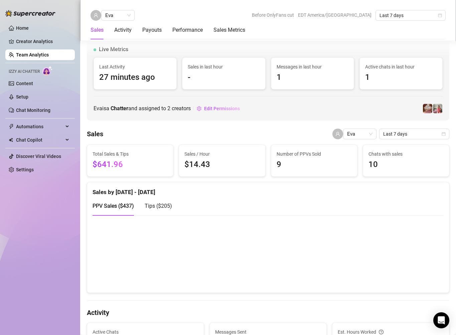
scroll to position [511, 0]
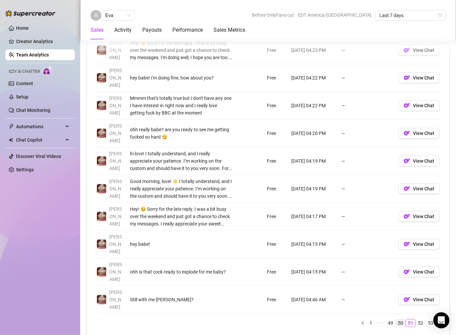
click at [403, 320] on link "50" at bounding box center [400, 323] width 9 height 7
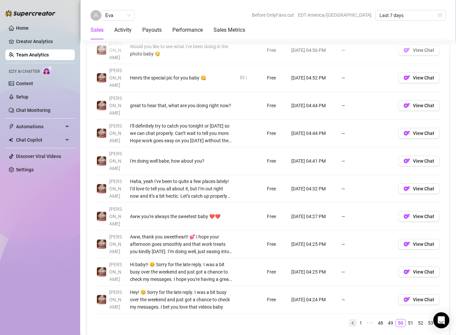
click at [356, 319] on button "button" at bounding box center [353, 323] width 8 height 8
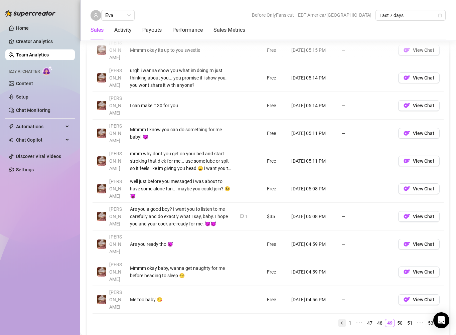
click at [344, 321] on icon "left" at bounding box center [342, 323] width 4 height 4
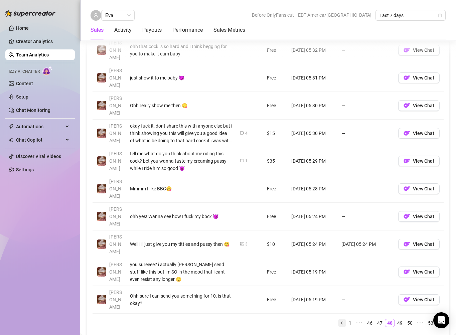
click at [342, 321] on icon "left" at bounding box center [342, 323] width 4 height 4
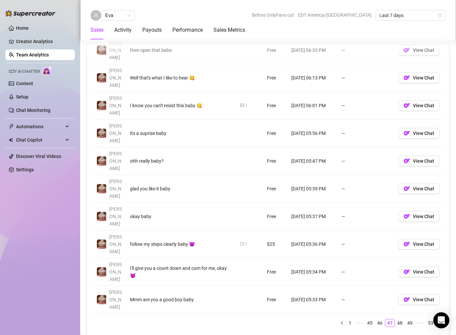
scroll to position [466, 0]
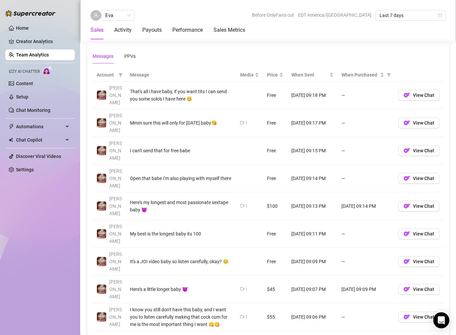
click at [343, 296] on div "Account Message Media Price When Sent When Purchased Susanna That's all i have …" at bounding box center [268, 221] width 351 height 304
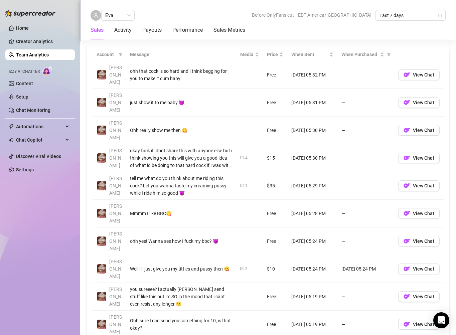
scroll to position [486, 0]
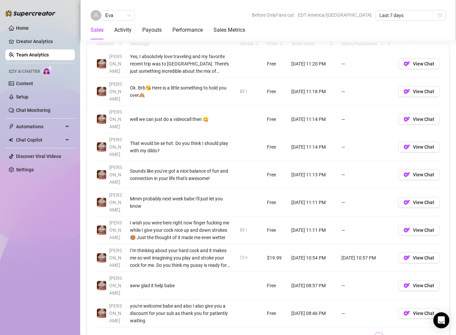
scroll to position [496, 0]
click at [441, 335] on icon "right" at bounding box center [440, 338] width 4 height 4
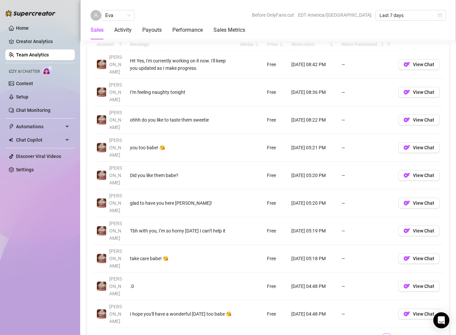
click at [326, 162] on td "Aug 9, 05:20 PM" at bounding box center [313, 176] width 50 height 28
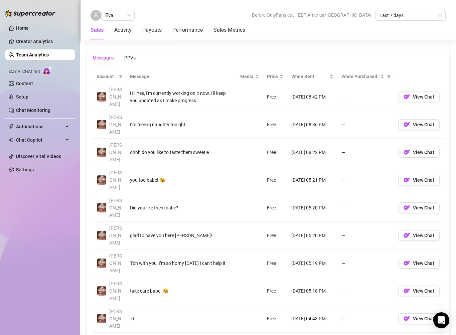
scroll to position [462, 0]
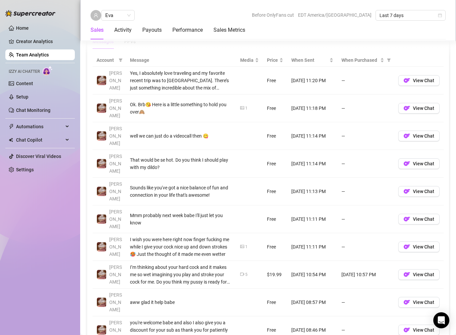
scroll to position [481, 0]
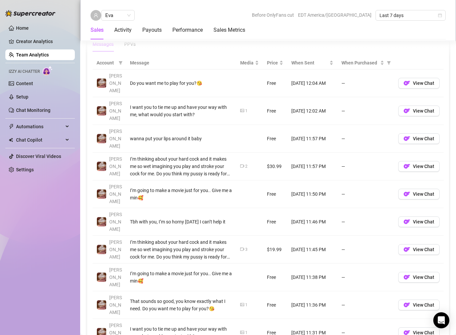
scroll to position [474, 0]
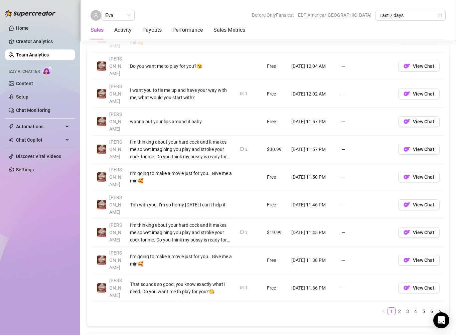
scroll to position [459, 0]
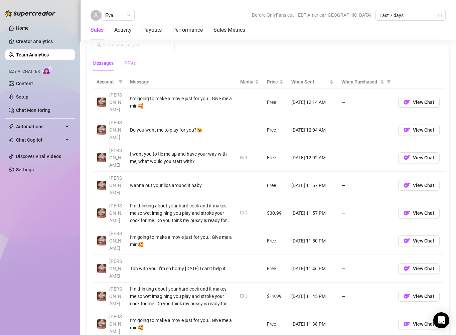
click at [132, 66] on div "PPVs" at bounding box center [129, 63] width 11 height 7
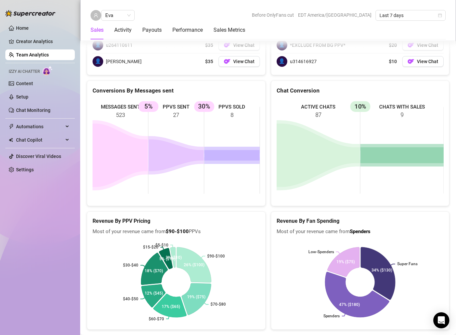
scroll to position [1047, 0]
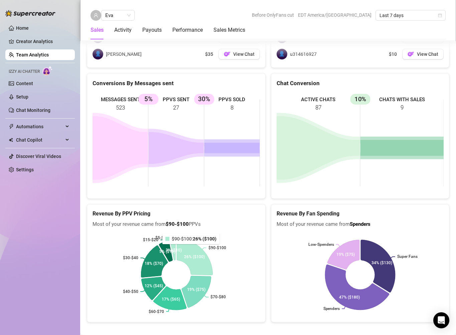
click at [190, 248] on icon at bounding box center [195, 257] width 36 height 37
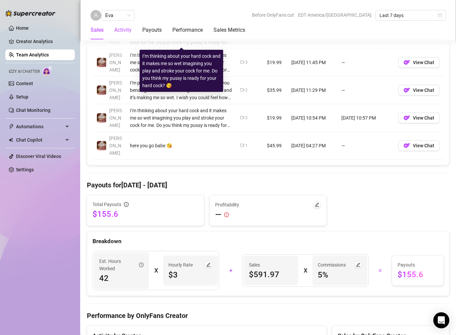
click at [118, 29] on div "Activity" at bounding box center [122, 30] width 17 height 8
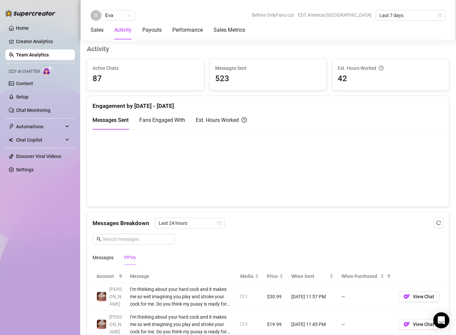
scroll to position [402, 0]
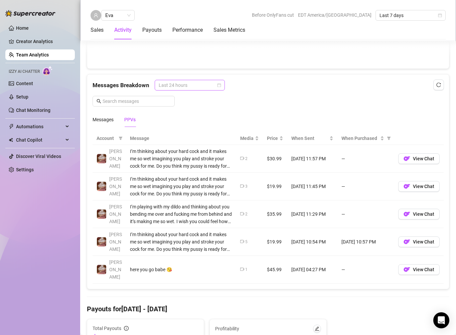
click at [221, 88] on div "Last 24 hours" at bounding box center [190, 85] width 70 height 11
click at [202, 108] on div "Last Week" at bounding box center [189, 109] width 60 height 7
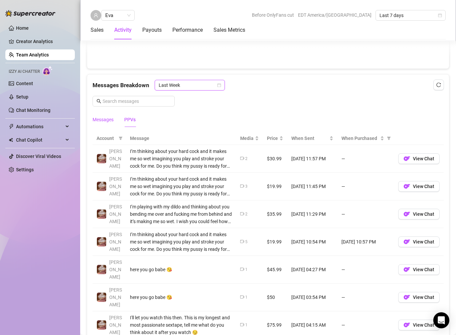
click at [106, 121] on div "Messages" at bounding box center [103, 119] width 21 height 7
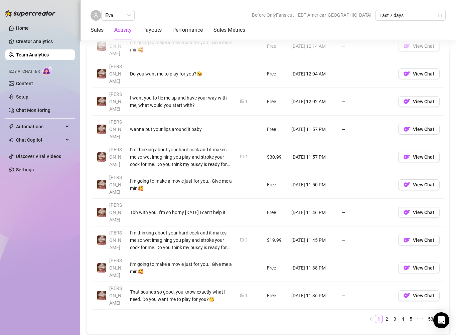
scroll to position [572, 0]
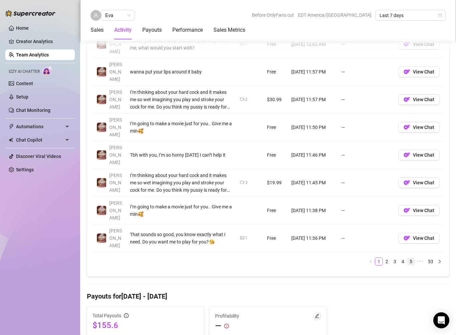
click at [413, 258] on link "5" at bounding box center [411, 261] width 7 height 7
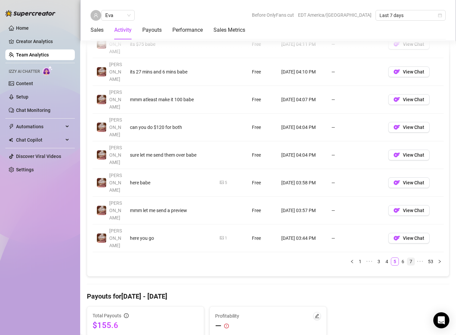
click at [410, 258] on link "7" at bounding box center [411, 261] width 7 height 7
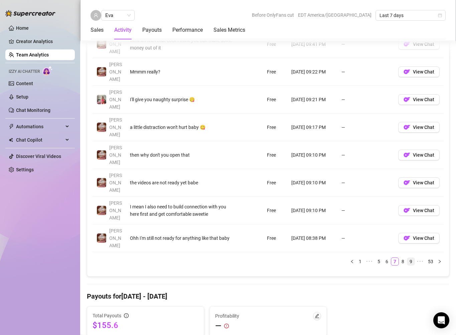
click at [410, 258] on link "9" at bounding box center [411, 261] width 7 height 7
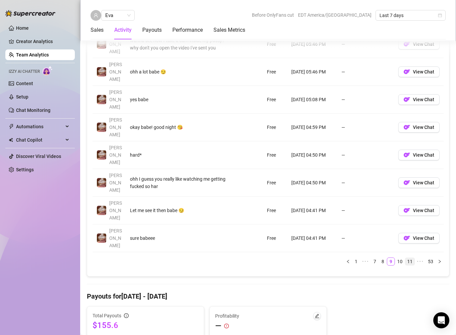
click at [412, 258] on link "11" at bounding box center [410, 261] width 9 height 7
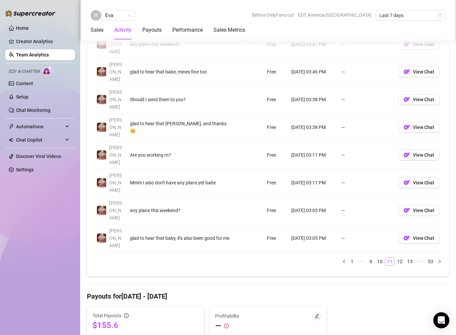
click at [412, 258] on link "13" at bounding box center [410, 261] width 9 height 7
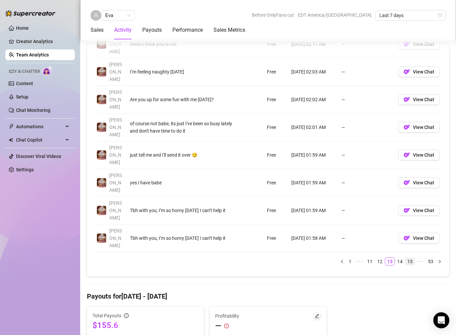
click at [412, 258] on link "15" at bounding box center [410, 261] width 9 height 7
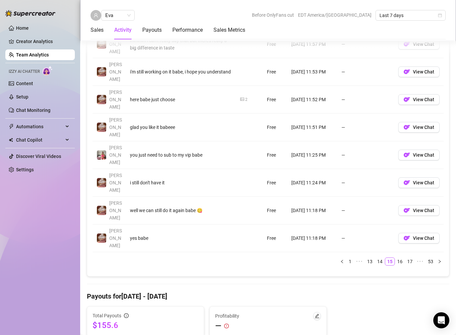
click at [412, 196] on div "Account Message Media Price When Sent When Purchased Susanna not yet babe still…" at bounding box center [268, 116] width 351 height 309
click at [412, 258] on link "17" at bounding box center [410, 261] width 9 height 7
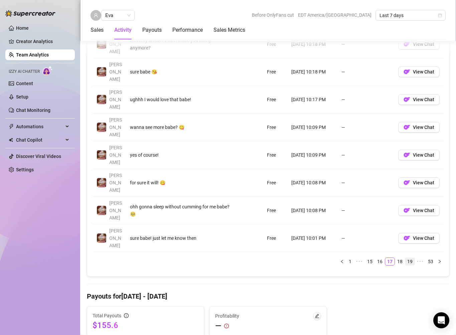
click at [412, 258] on link "19" at bounding box center [410, 261] width 9 height 7
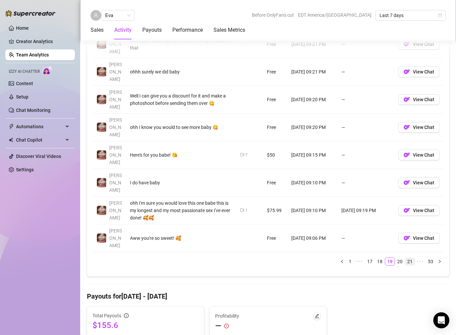
click at [411, 258] on link "21" at bounding box center [410, 261] width 9 height 7
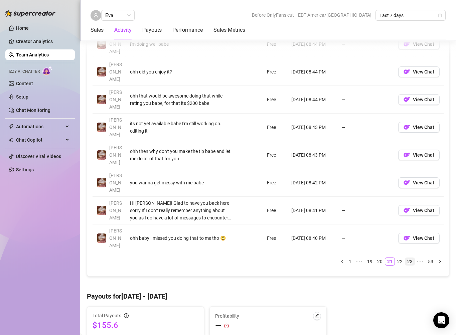
click at [411, 258] on link "23" at bounding box center [410, 261] width 9 height 7
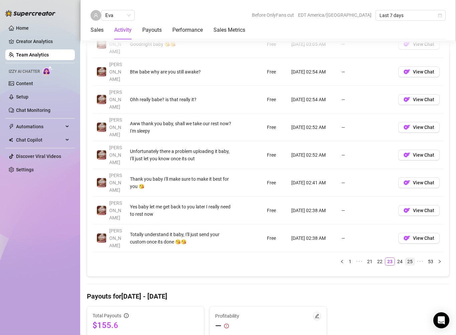
click at [411, 258] on link "25" at bounding box center [410, 261] width 9 height 7
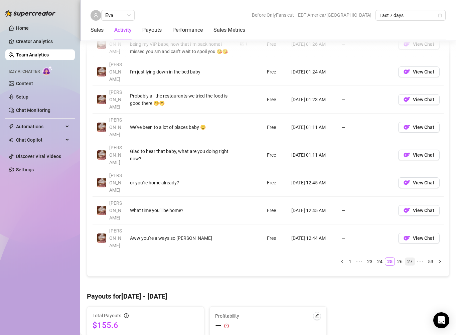
click at [411, 258] on link "27" at bounding box center [410, 261] width 9 height 7
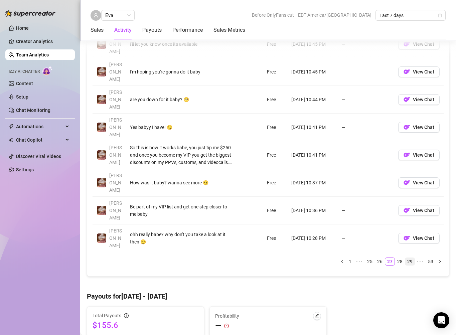
click at [411, 258] on link "29" at bounding box center [410, 261] width 9 height 7
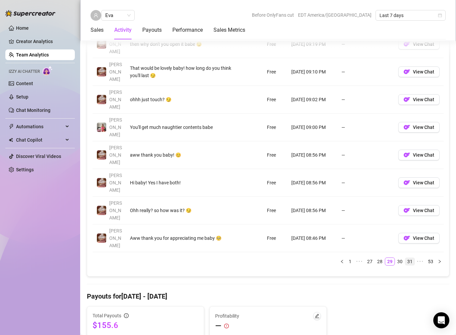
click at [411, 258] on link "31" at bounding box center [410, 261] width 9 height 7
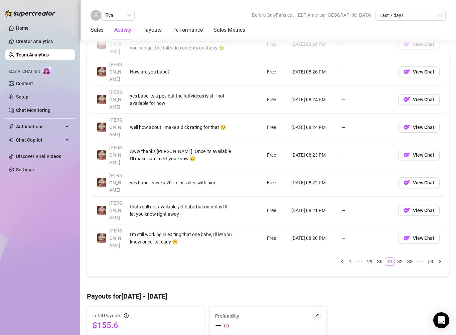
click at [411, 258] on link "33" at bounding box center [410, 261] width 9 height 7
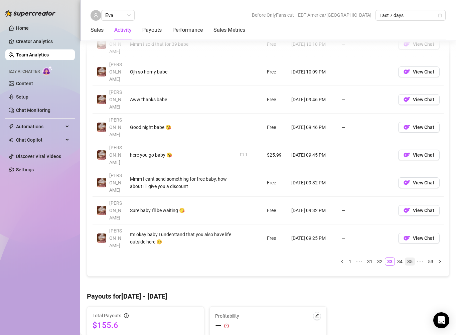
click at [413, 258] on link "35" at bounding box center [410, 261] width 9 height 7
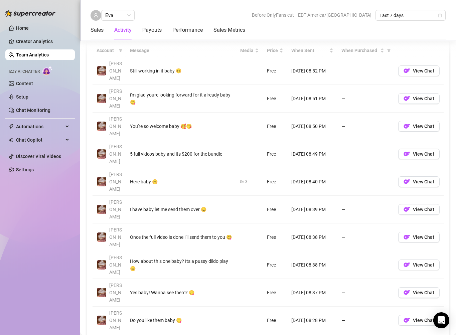
scroll to position [482, 0]
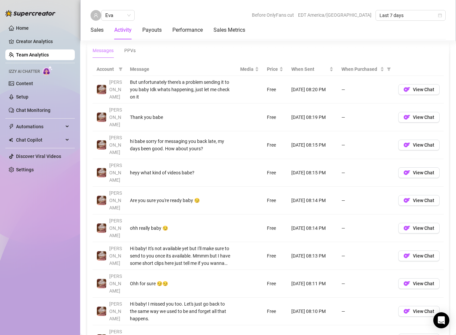
scroll to position [477, 0]
